Goal: Obtain resource: Obtain resource

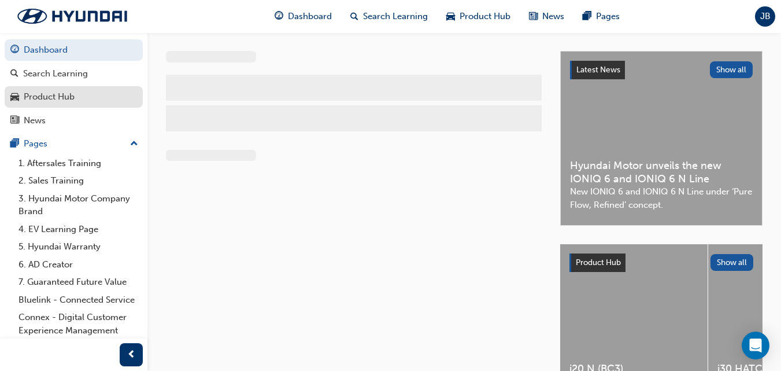
click at [50, 98] on div "Product Hub" at bounding box center [49, 96] width 51 height 13
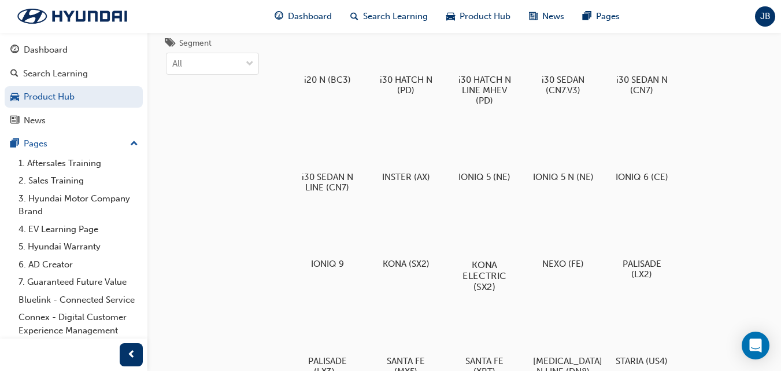
scroll to position [87, 0]
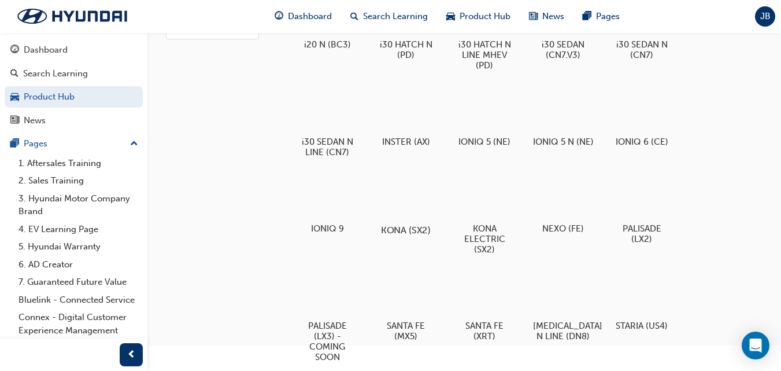
click at [404, 205] on div at bounding box center [406, 196] width 64 height 46
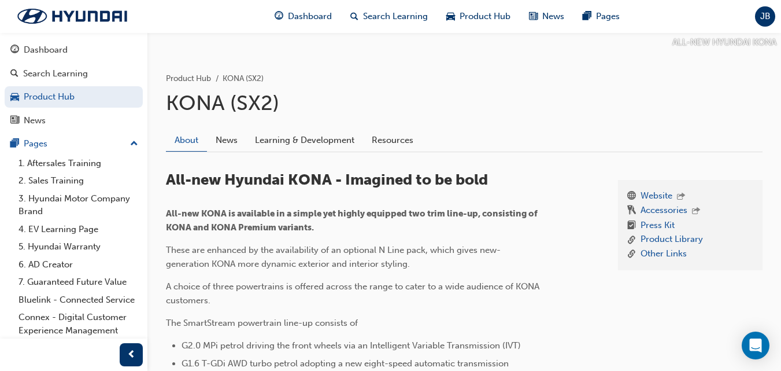
scroll to position [167, 0]
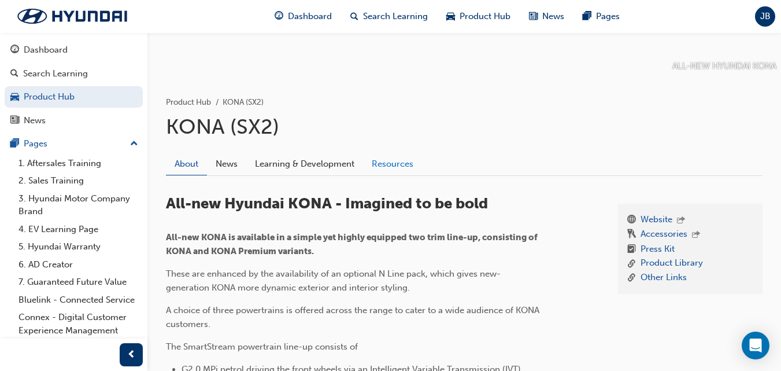
click at [389, 165] on link "Resources" at bounding box center [392, 164] width 59 height 22
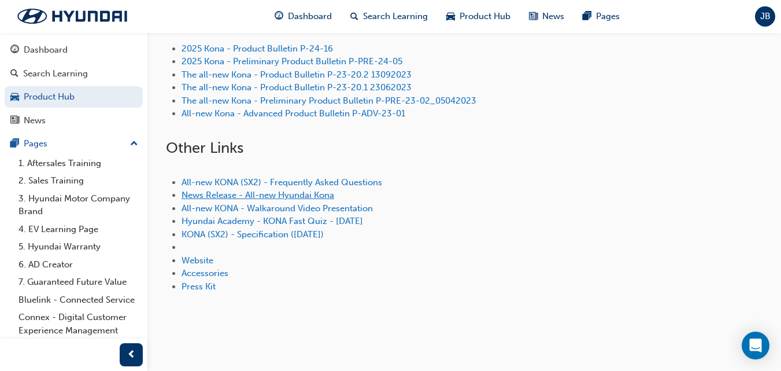
scroll to position [362, 0]
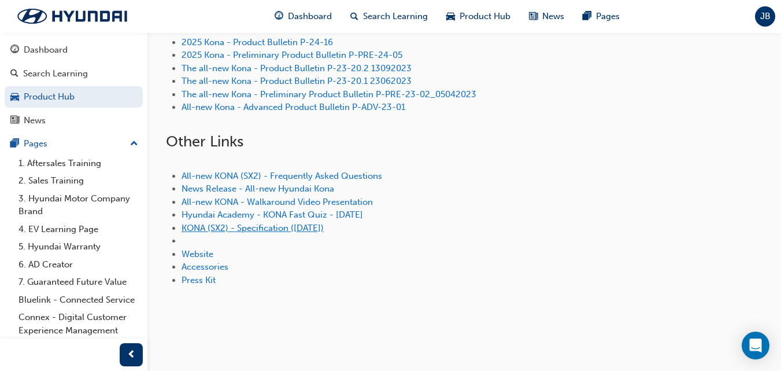
click at [276, 228] on link "KONA (SX2) - Specification ([DATE])" at bounding box center [253, 228] width 142 height 10
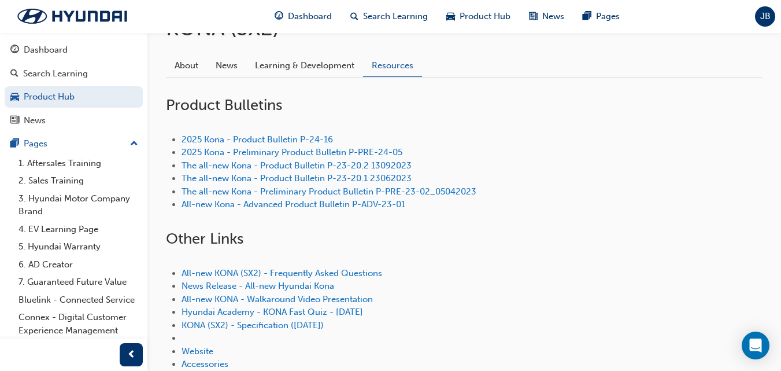
scroll to position [260, 0]
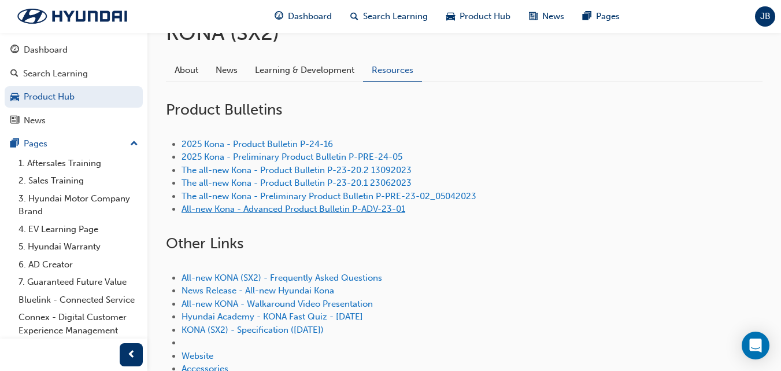
click at [355, 210] on link "All-new Kona - Advanced Product Bulletin P-ADV-23-01" at bounding box center [294, 209] width 224 height 10
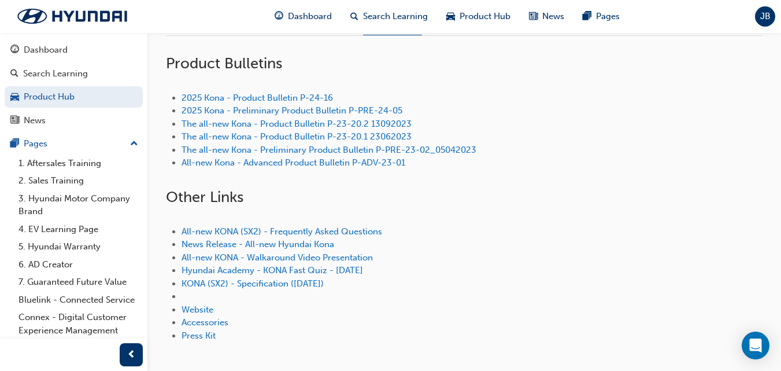
scroll to position [304, 0]
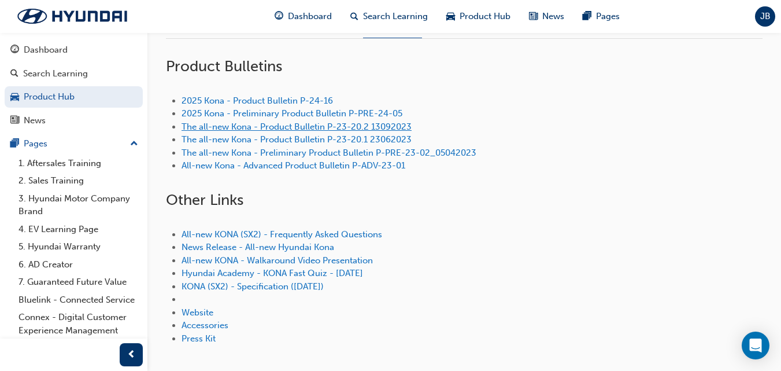
click at [272, 124] on link "The all-new Kona - Product Bulletin P-23-20.2 13092023" at bounding box center [297, 126] width 230 height 10
